Goal: Contribute content

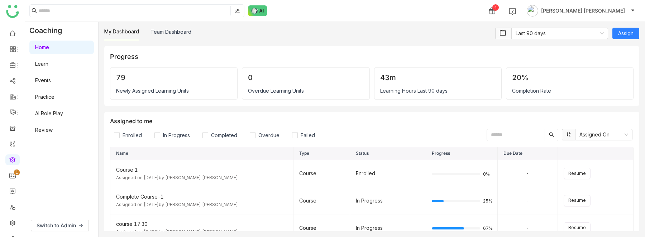
scroll to position [56, 0]
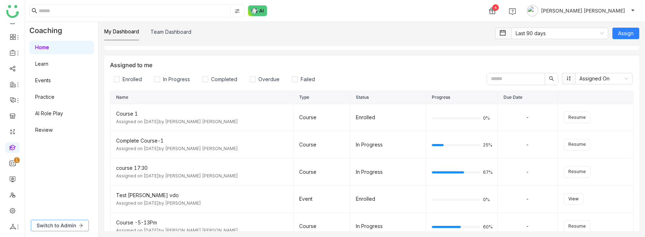
click at [57, 225] on span "Switch to Admin" at bounding box center [56, 225] width 39 height 8
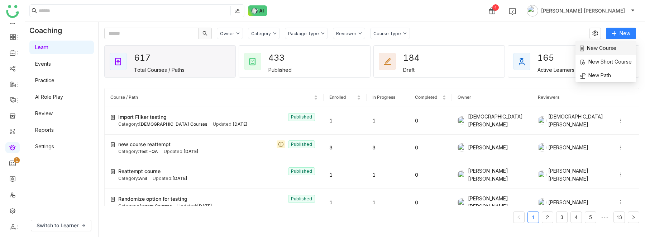
click at [610, 48] on span "New Course" at bounding box center [598, 48] width 37 height 8
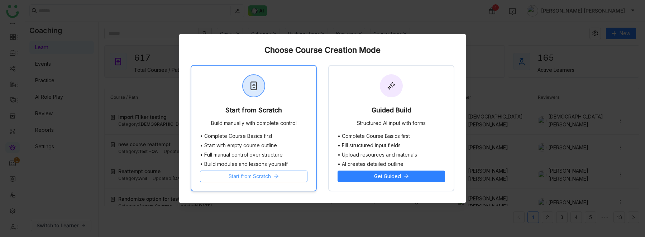
click at [259, 178] on span "Start from Scratch" at bounding box center [250, 176] width 42 height 8
